Goal: Navigation & Orientation: Find specific page/section

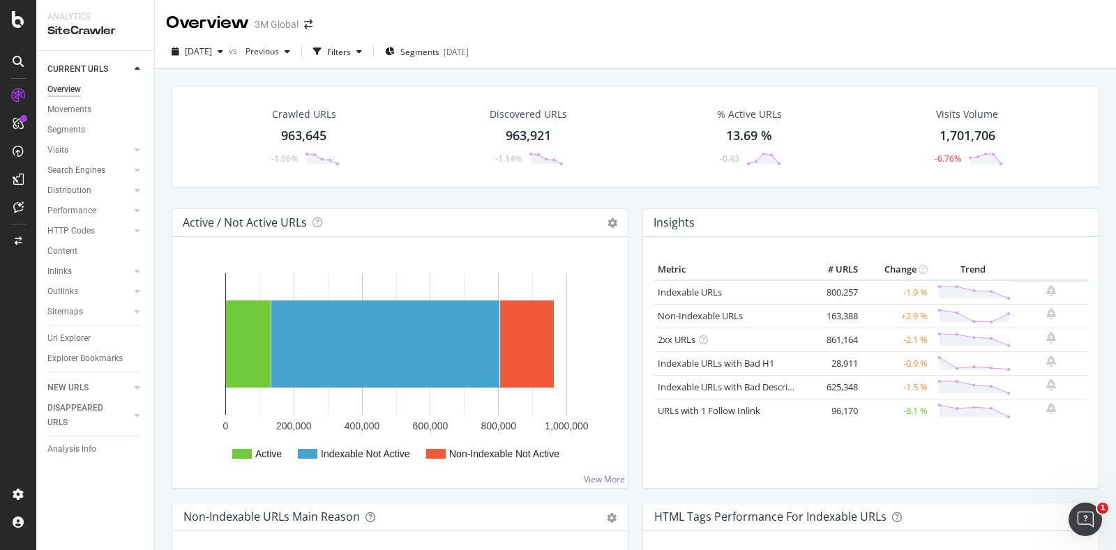
click at [16, 71] on div at bounding box center [18, 61] width 22 height 22
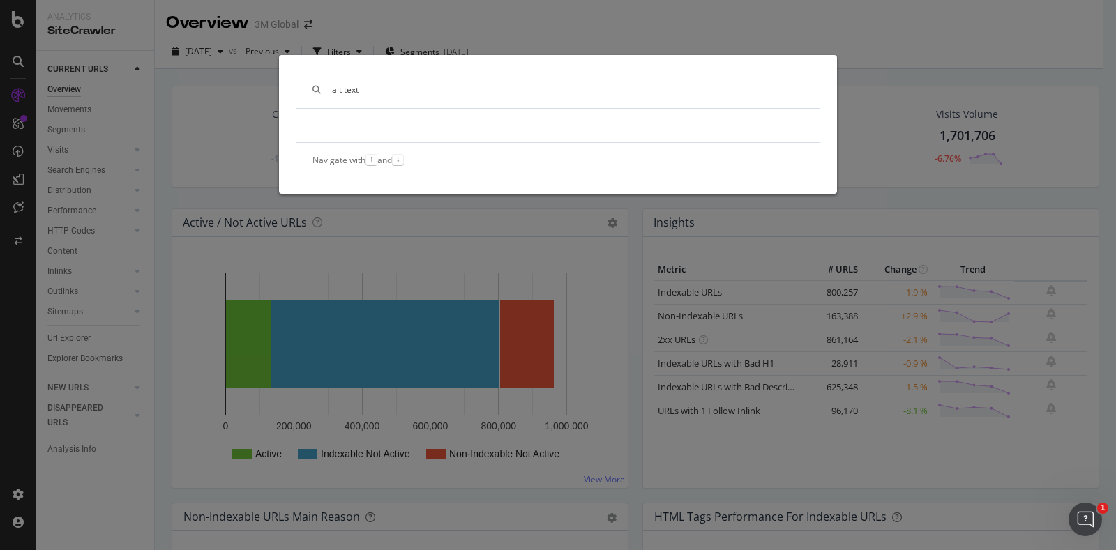
type input "alt text"
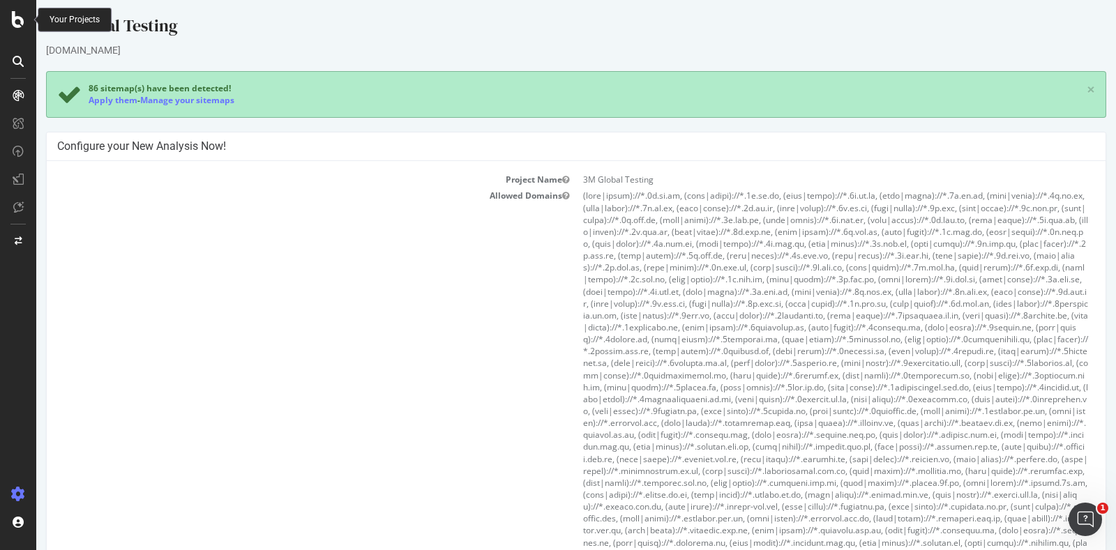
click at [27, 13] on div at bounding box center [17, 19] width 33 height 17
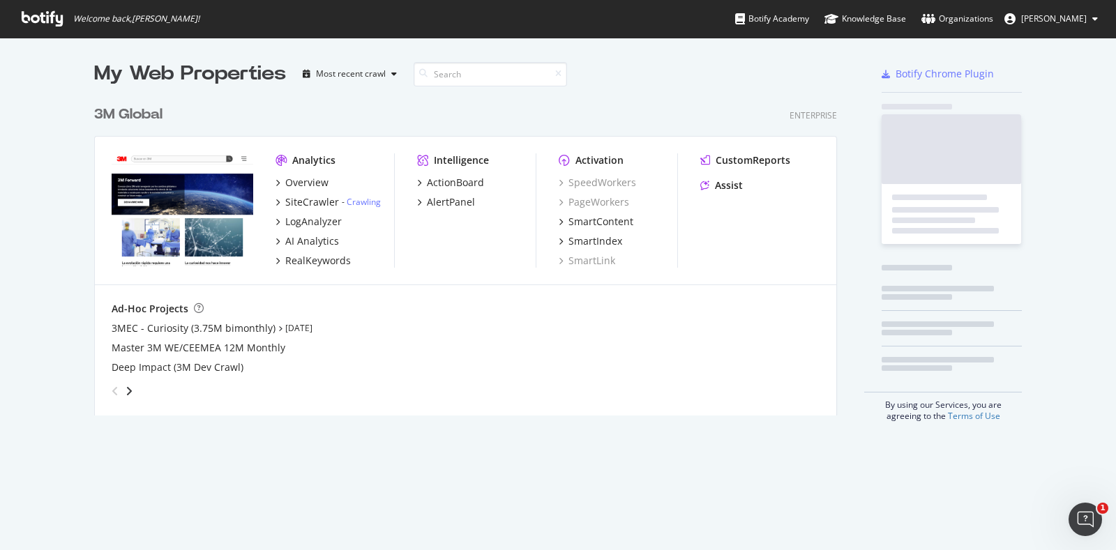
scroll to position [536, 1089]
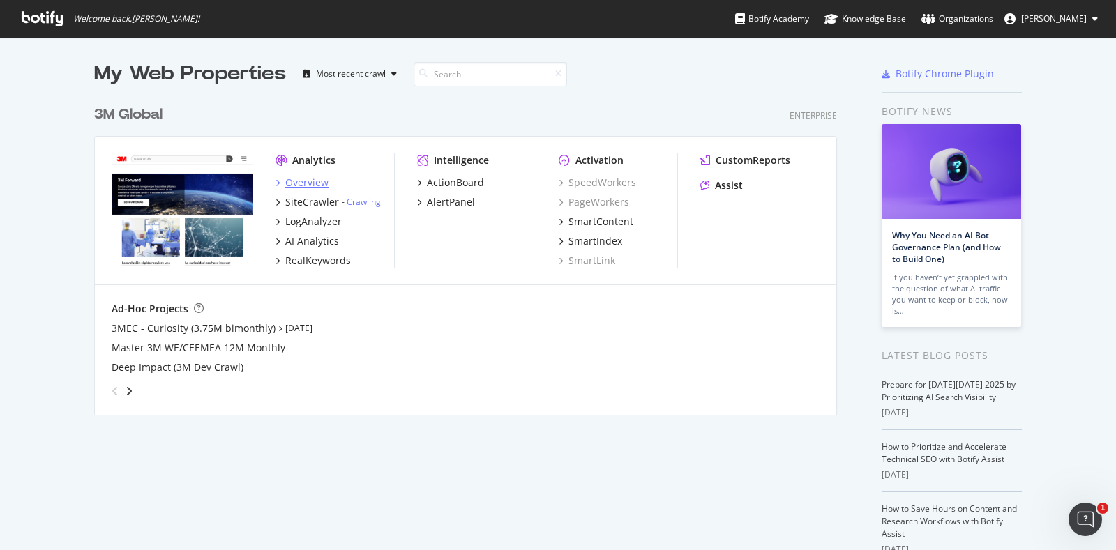
click at [294, 183] on div "Overview" at bounding box center [306, 183] width 43 height 14
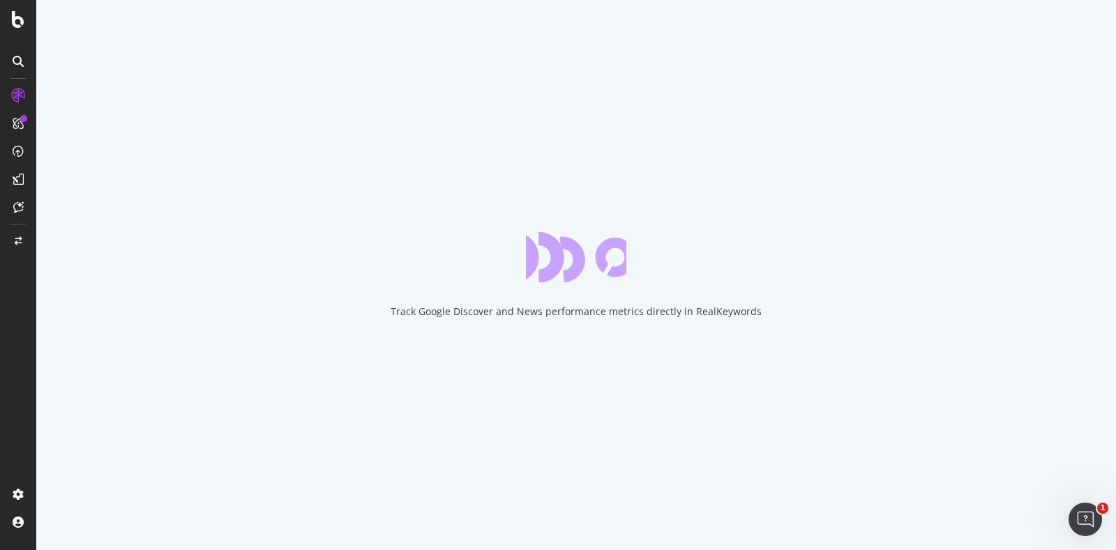
click at [24, 63] on div at bounding box center [18, 61] width 22 height 22
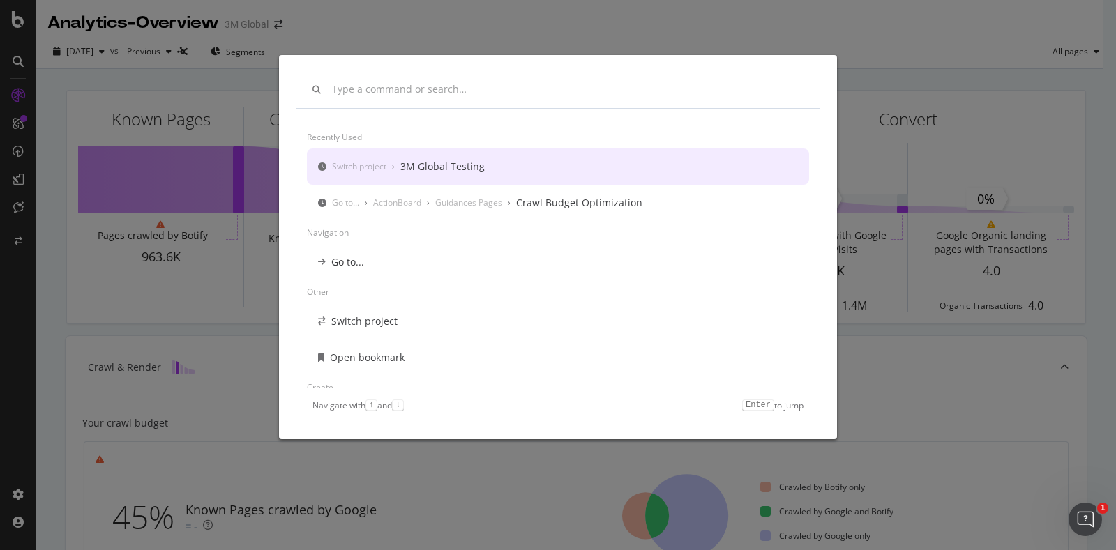
click at [232, 77] on div "Recently used Switch project › 3M Global Testing Go to... › ActionBoard › Guida…" at bounding box center [558, 275] width 1116 height 550
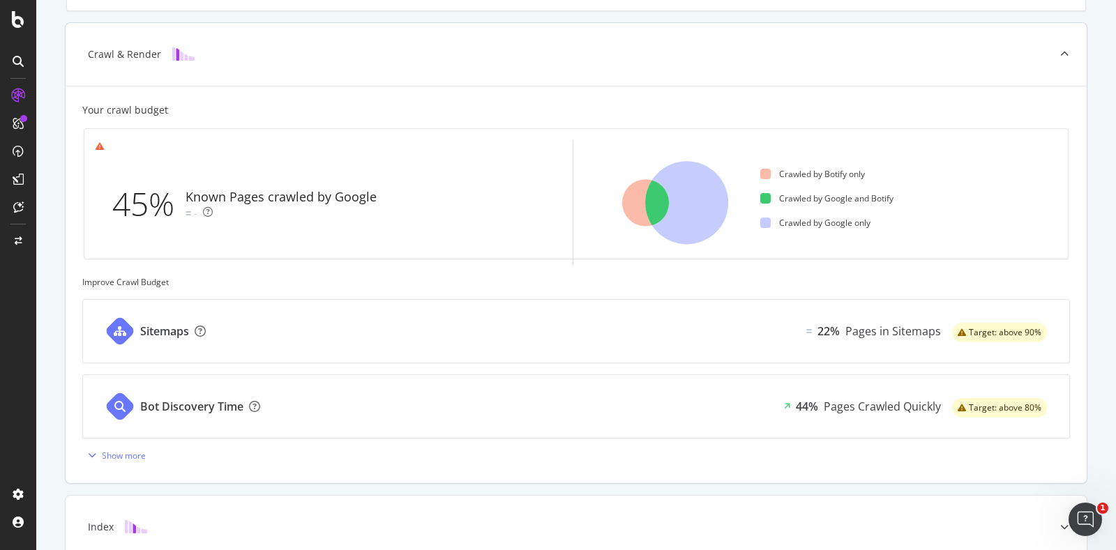
scroll to position [315, 0]
click at [7, 121] on div at bounding box center [18, 123] width 22 height 22
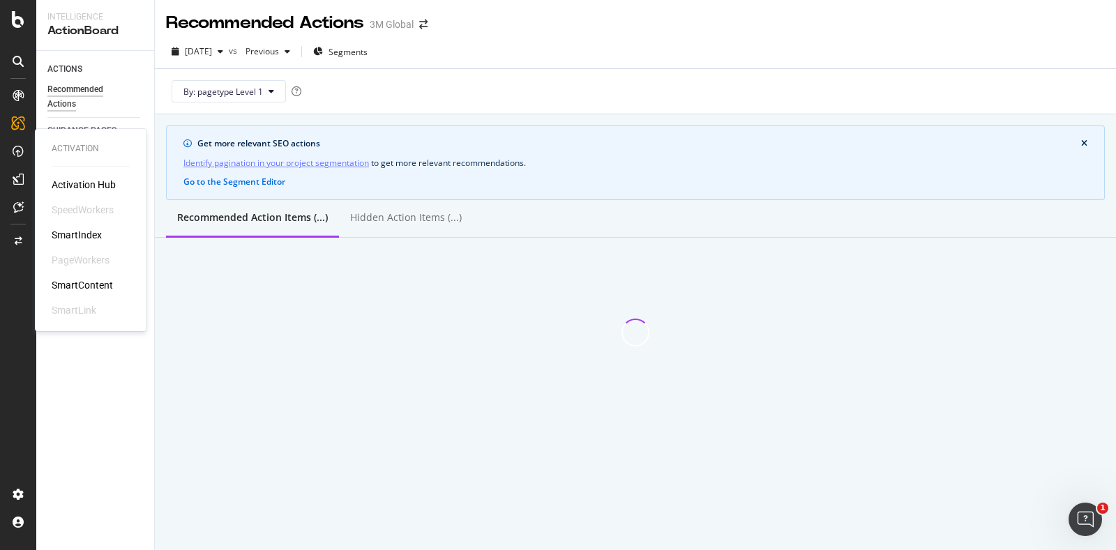
click at [16, 157] on div at bounding box center [18, 151] width 22 height 22
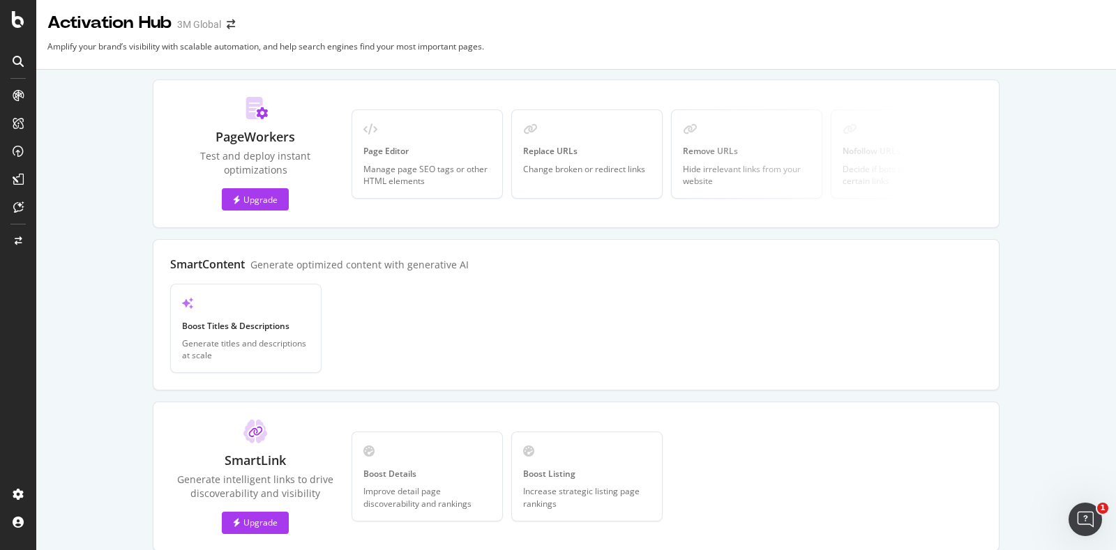
click at [14, 107] on div at bounding box center [17, 98] width 33 height 28
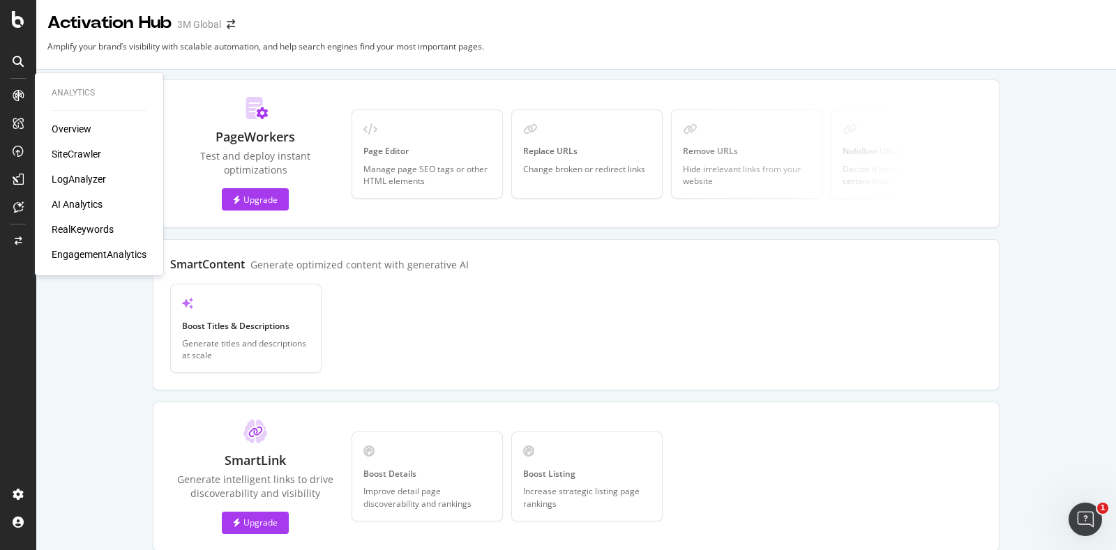
click at [19, 94] on icon at bounding box center [18, 95] width 11 height 11
